Goal: Information Seeking & Learning: Check status

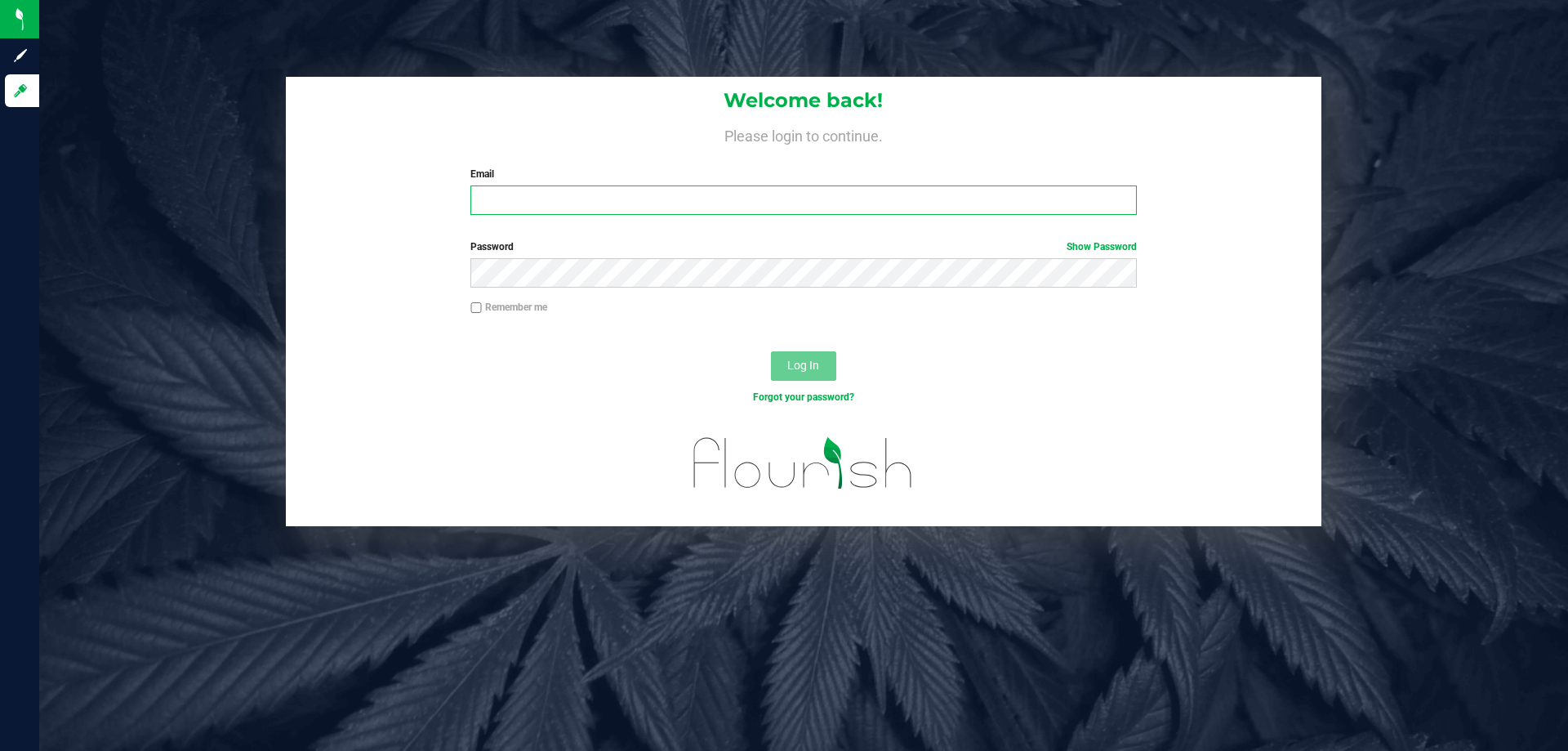
click at [641, 195] on input "Email" at bounding box center [804, 200] width 666 height 29
type input "cbrinkley@liveparallel.com"
click at [771, 351] on button "Log In" at bounding box center [803, 366] width 65 height 29
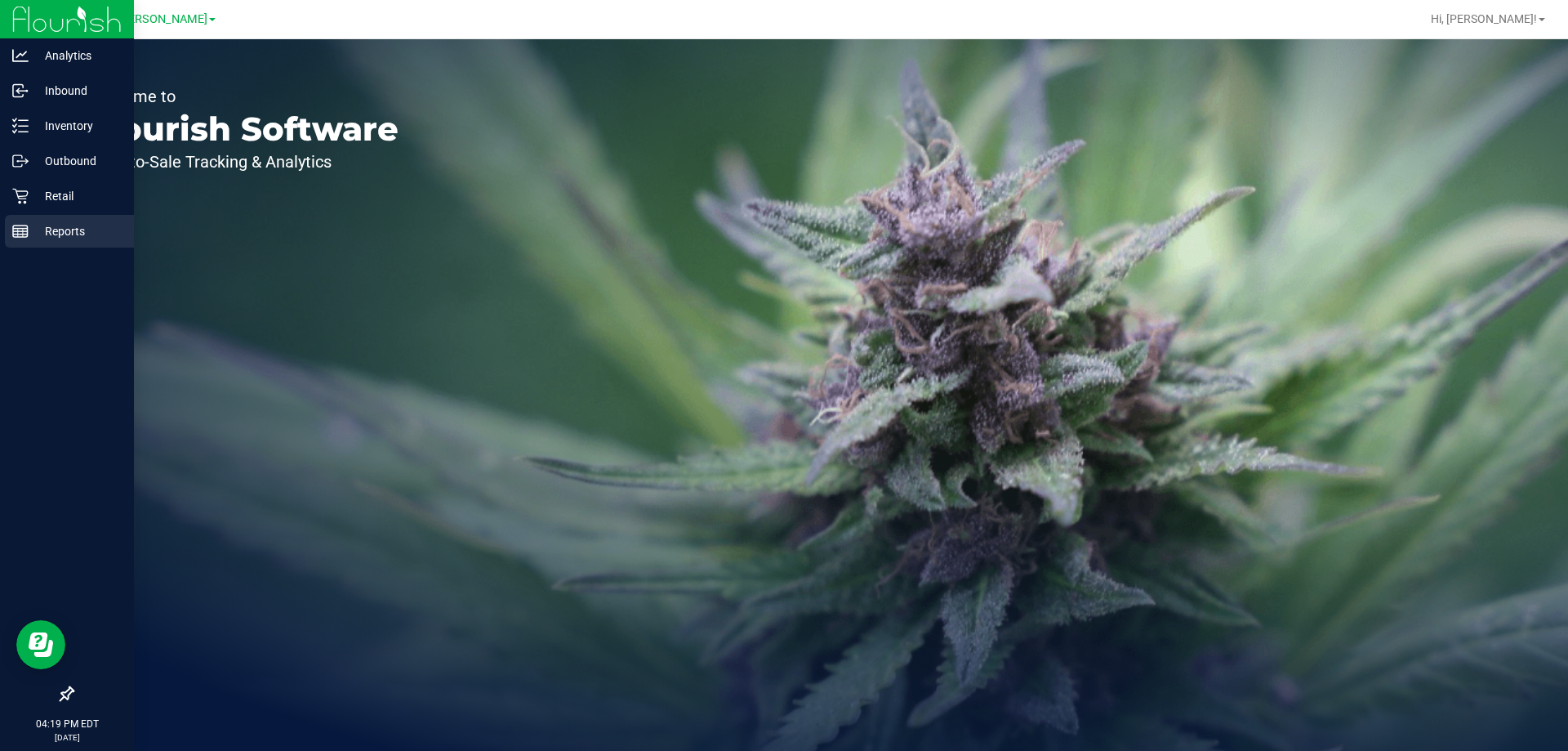
click at [56, 230] on p "Reports" at bounding box center [77, 231] width 98 height 20
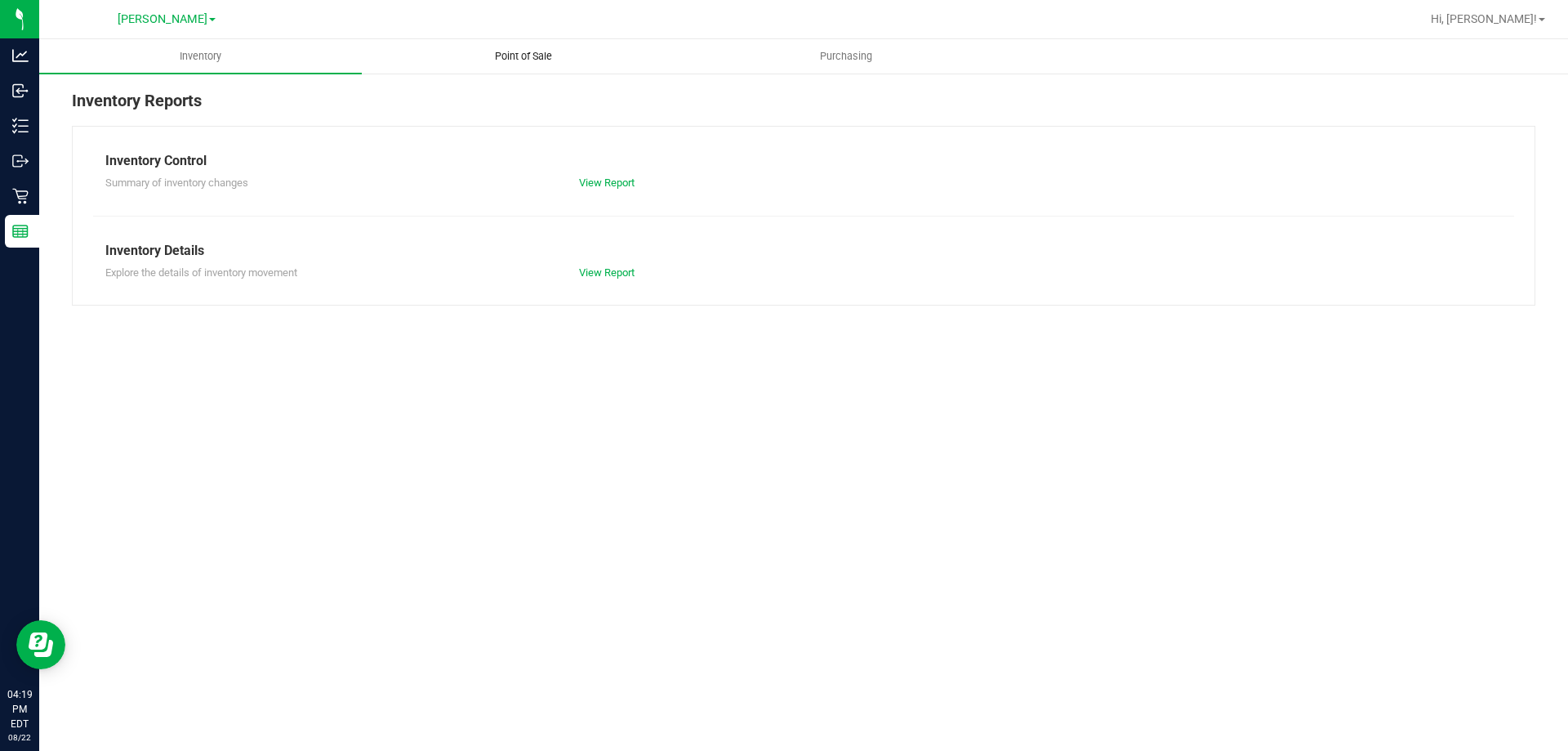
click at [551, 61] on span "Point of Sale" at bounding box center [523, 56] width 101 height 15
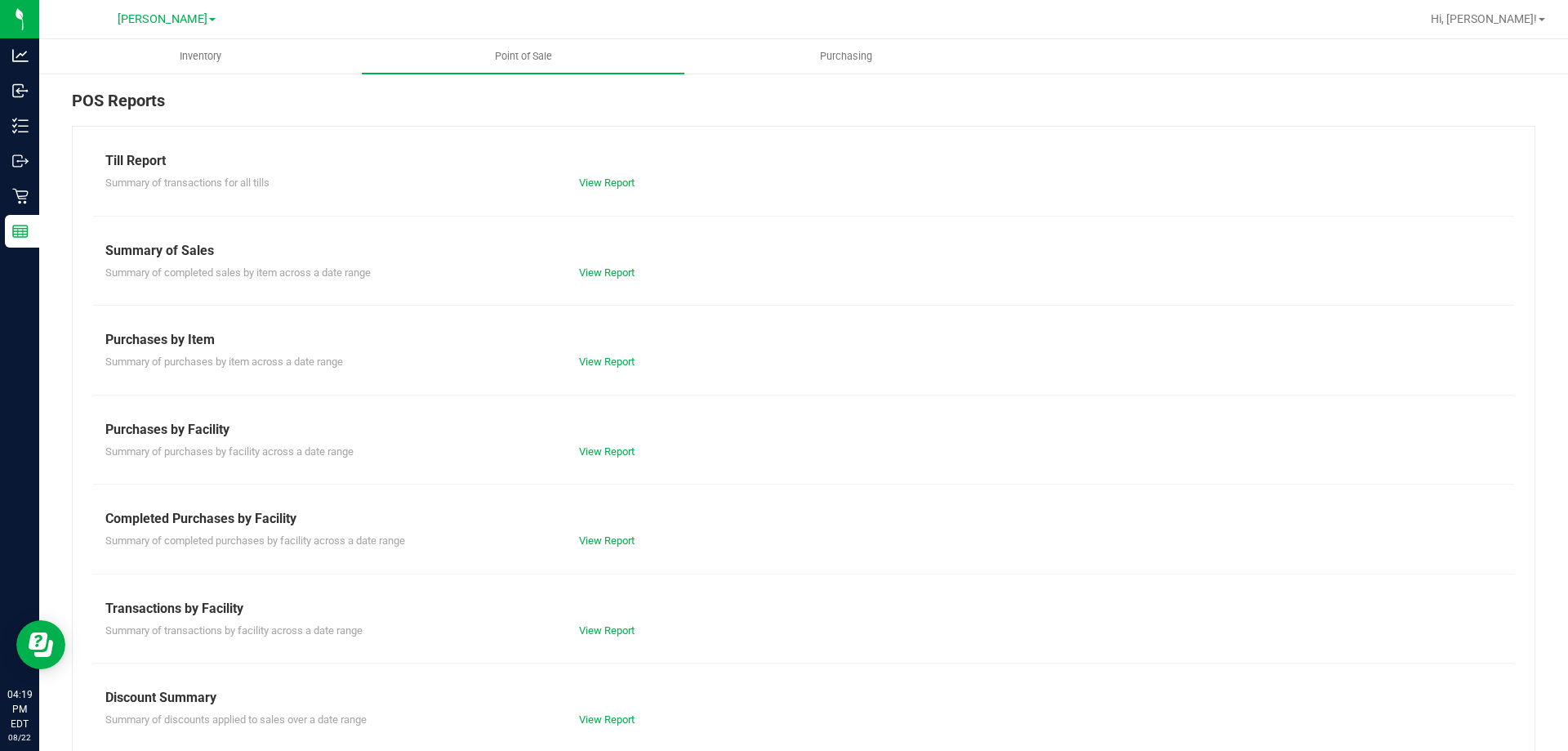
click at [609, 532] on div "Summary of completed purchases by facility across a date range View Report" at bounding box center [803, 539] width 1421 height 21
click at [609, 533] on div "View Report" at bounding box center [685, 540] width 237 height 16
click at [609, 545] on link "View Report" at bounding box center [607, 540] width 55 height 12
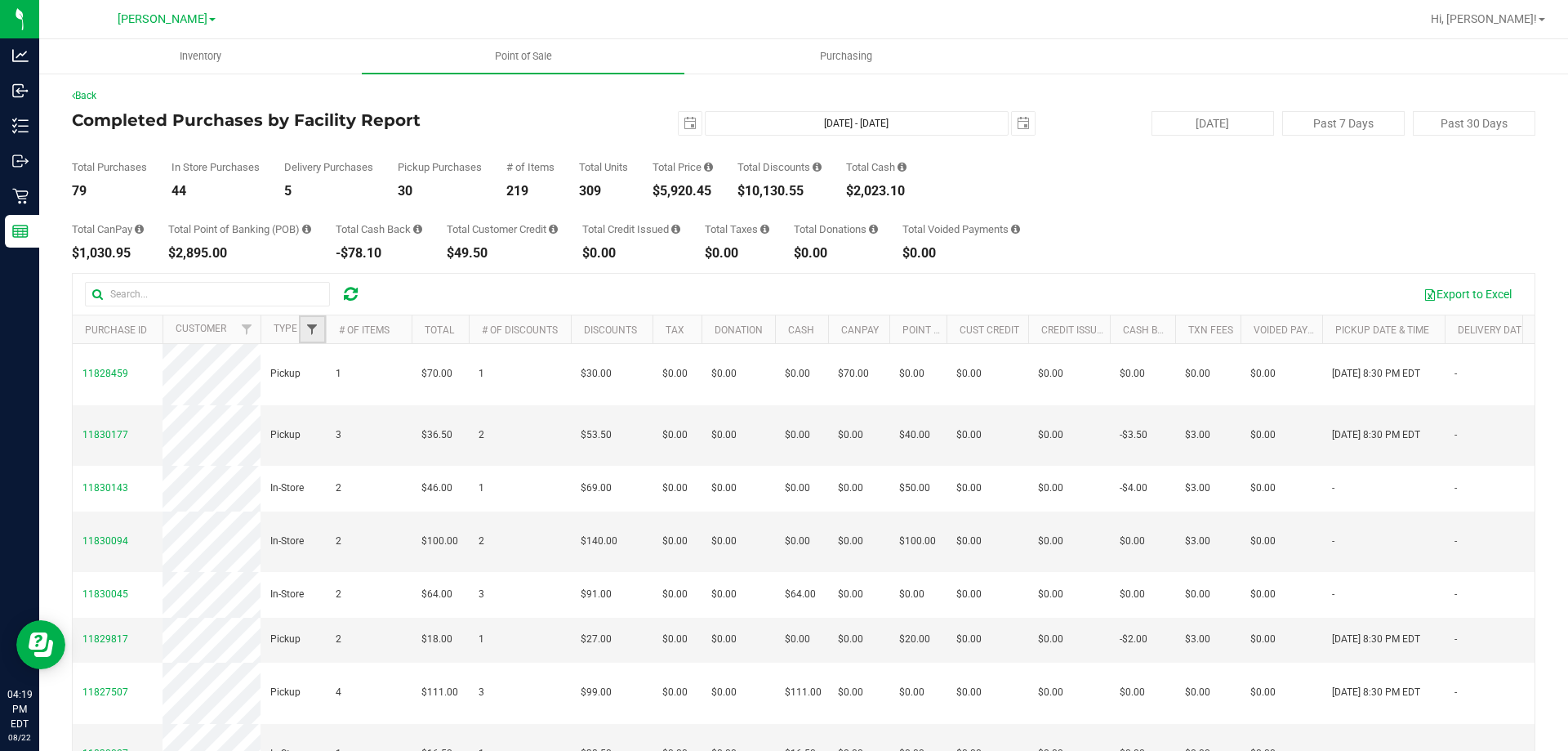
click at [316, 333] on span "Filter" at bounding box center [311, 329] width 13 height 13
click at [353, 415] on li "Delivery" at bounding box center [393, 421] width 168 height 17
click at [329, 415] on label "Delivery" at bounding box center [342, 421] width 52 height 10
click at [326, 415] on input "Delivery" at bounding box center [321, 421] width 10 height 10
checkbox input "true"
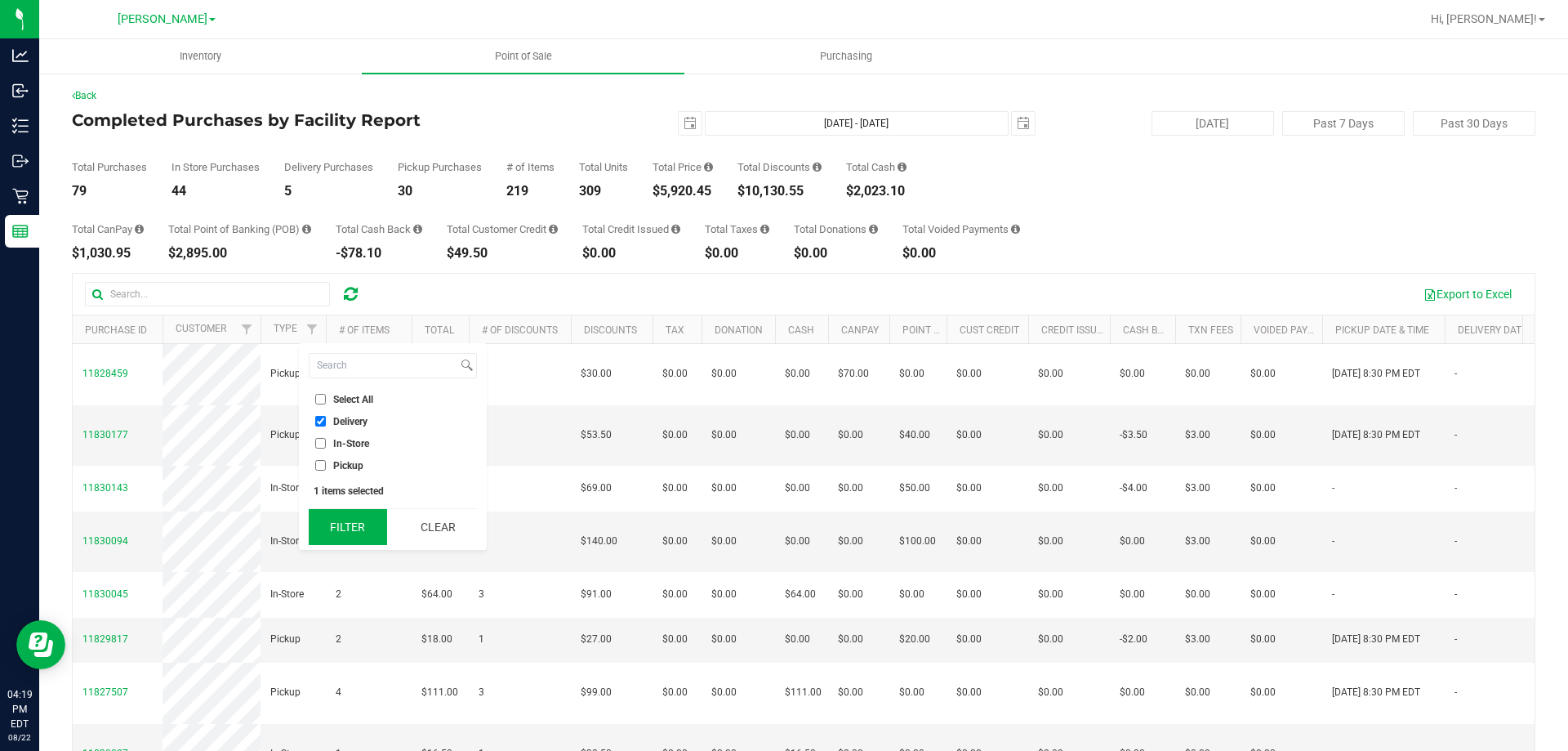
click at [367, 519] on button "Filter" at bounding box center [348, 526] width 78 height 36
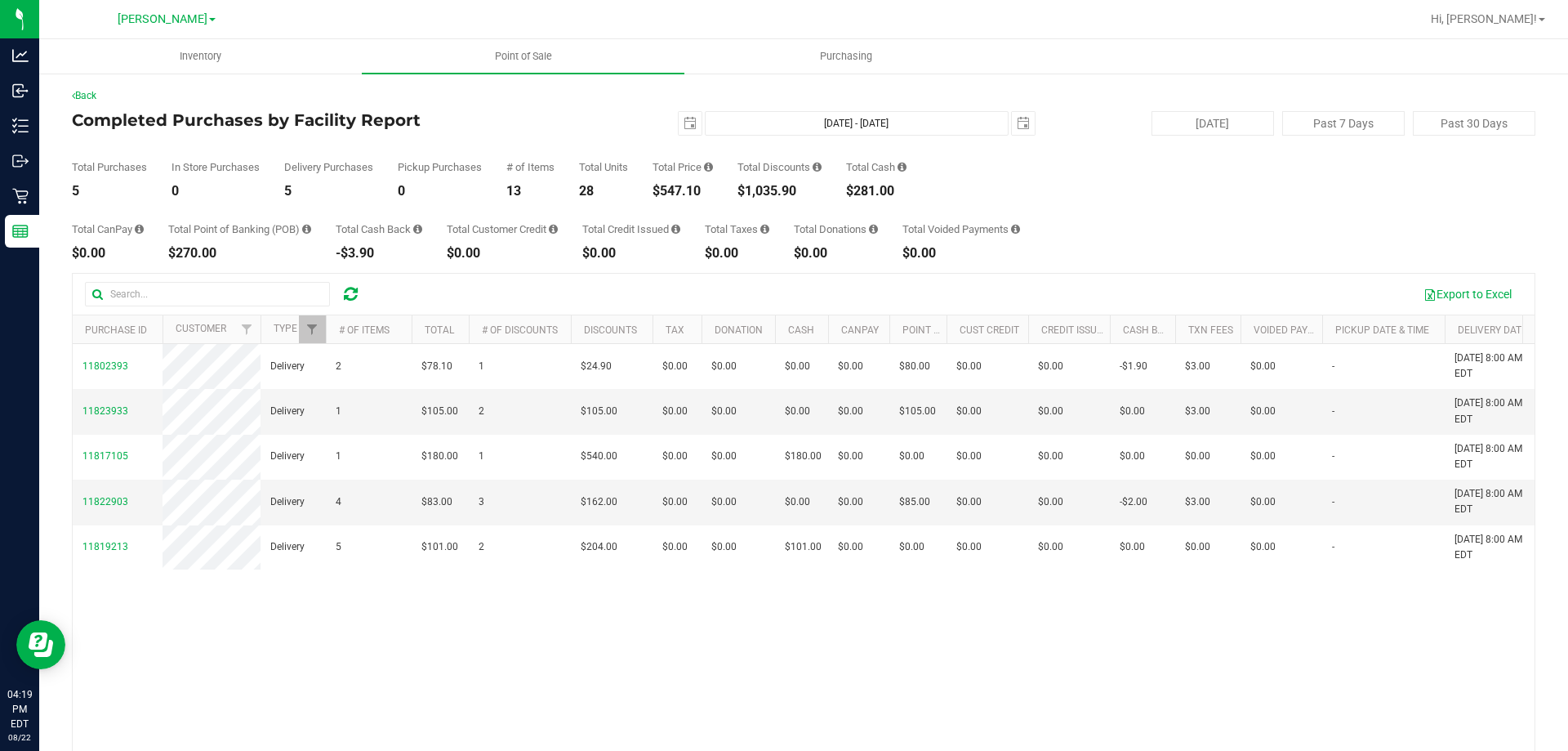
click at [675, 671] on div "11802393 Delivery 2 $78.10 1 $24.90 $0.00 $0.00 $0.00 $0.00 $0.00 $0.00 $0.00 $…" at bounding box center [804, 580] width 1461 height 473
